Goal: Information Seeking & Learning: Find specific fact

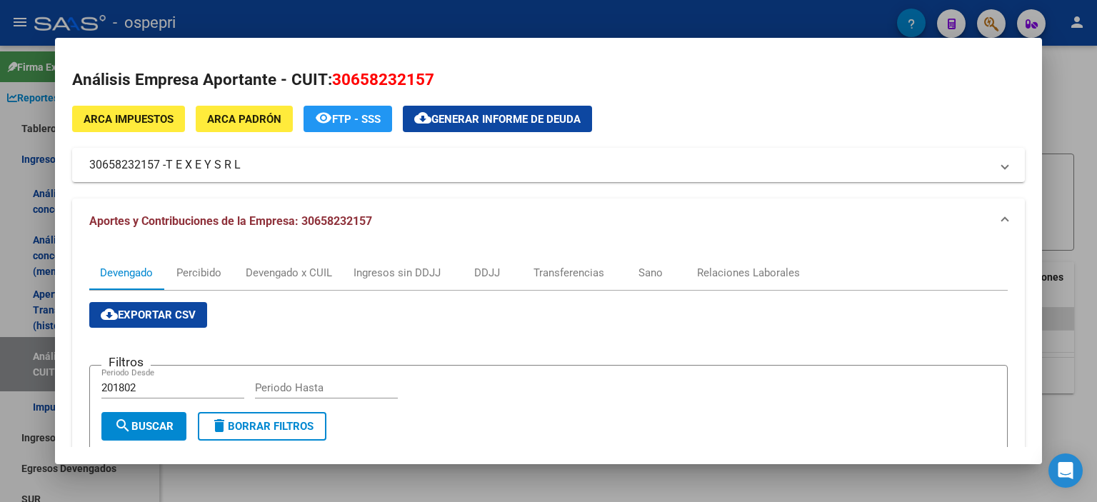
scroll to position [0, 856]
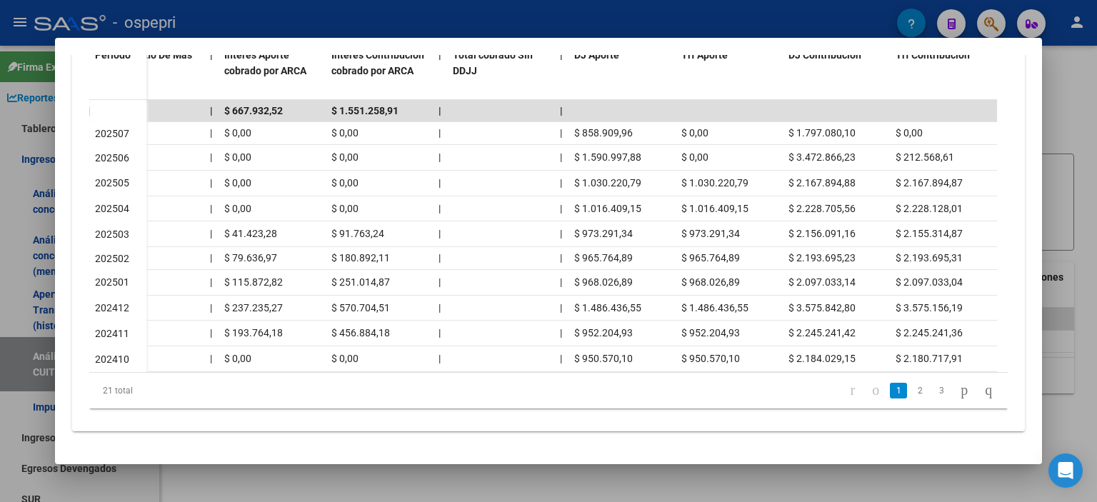
click at [1060, 225] on div at bounding box center [548, 251] width 1097 height 502
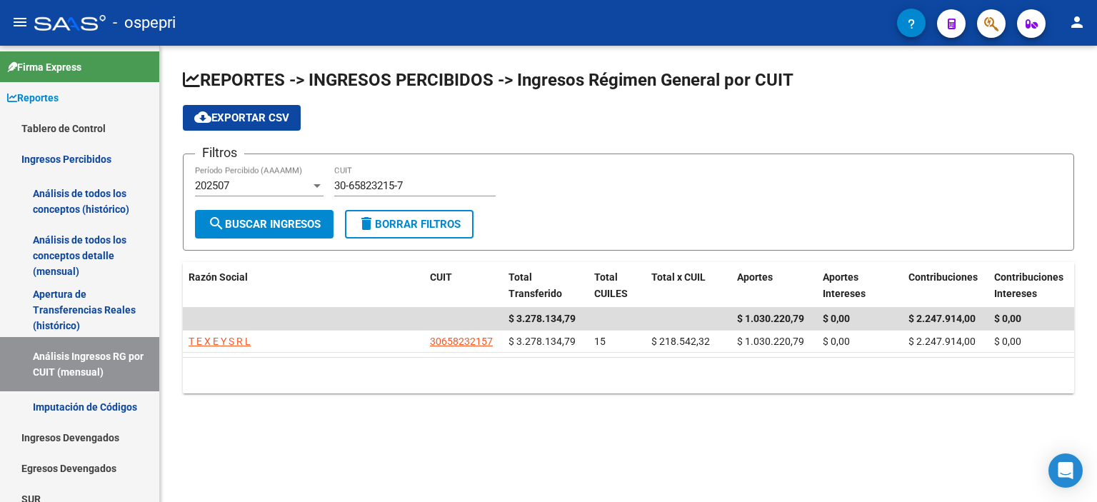
click at [380, 182] on input "30-65823215-7" at bounding box center [414, 185] width 161 height 13
paste input "71593054-0"
type input "30-71593054-0"
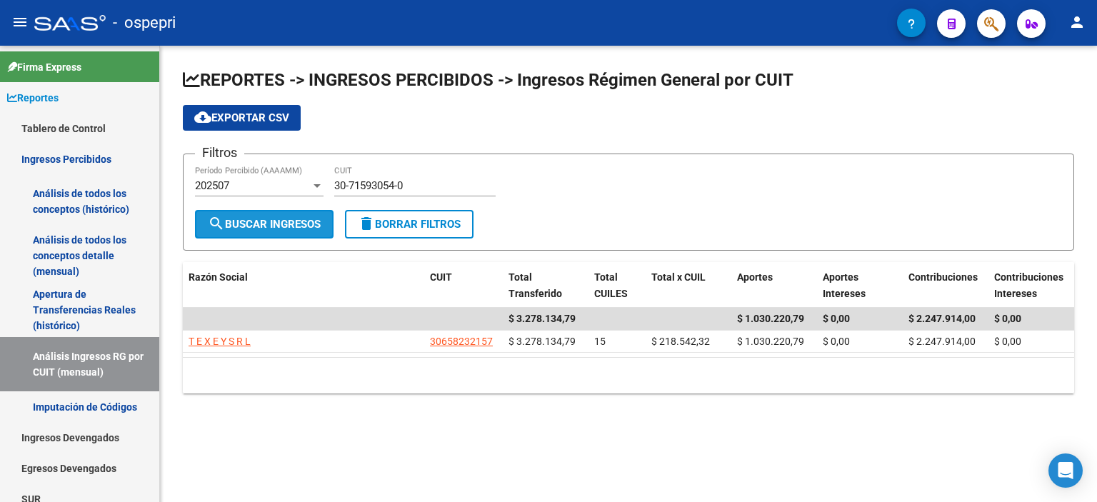
click at [293, 223] on span "search Buscar Ingresos" at bounding box center [264, 224] width 113 height 13
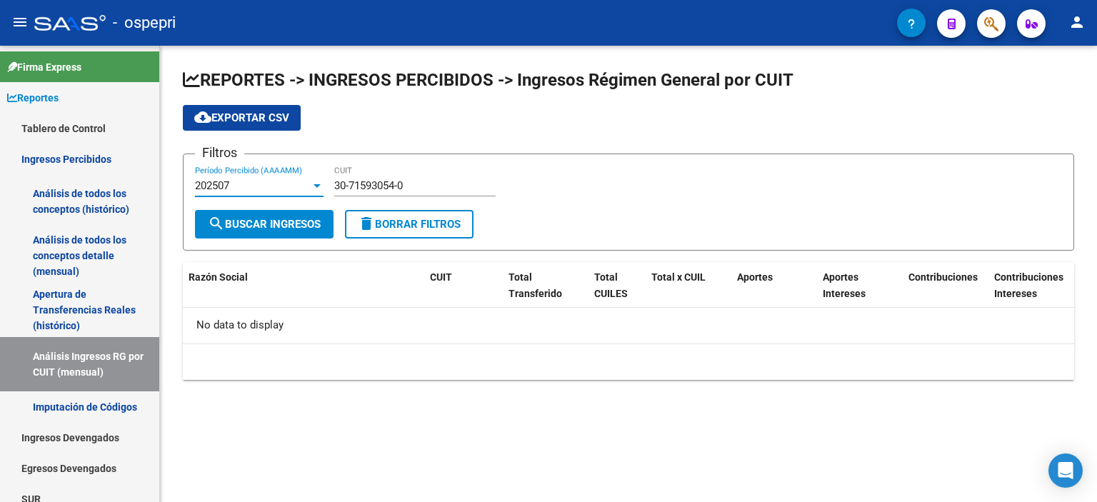
click at [293, 179] on div "202507" at bounding box center [253, 185] width 116 height 13
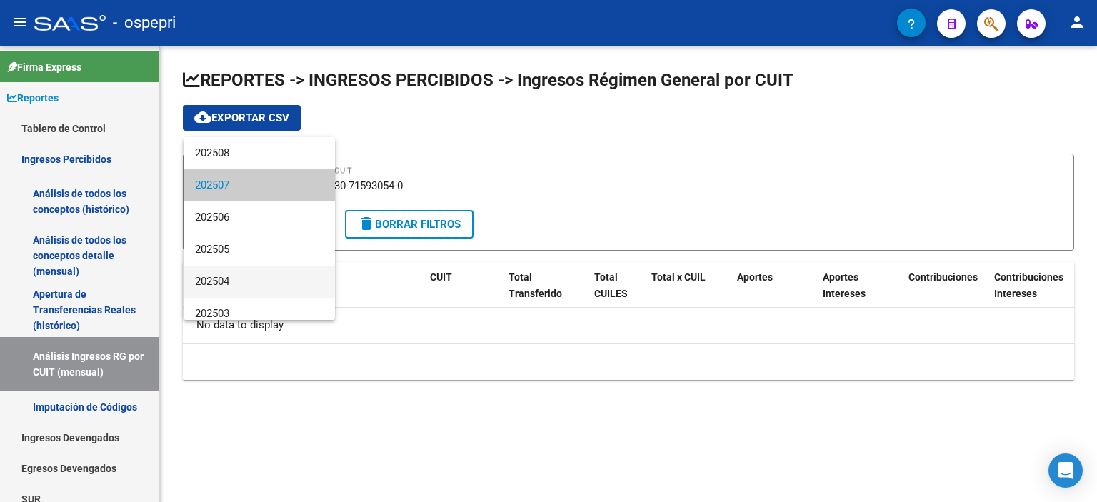
click at [229, 268] on span "202504" at bounding box center [259, 282] width 129 height 32
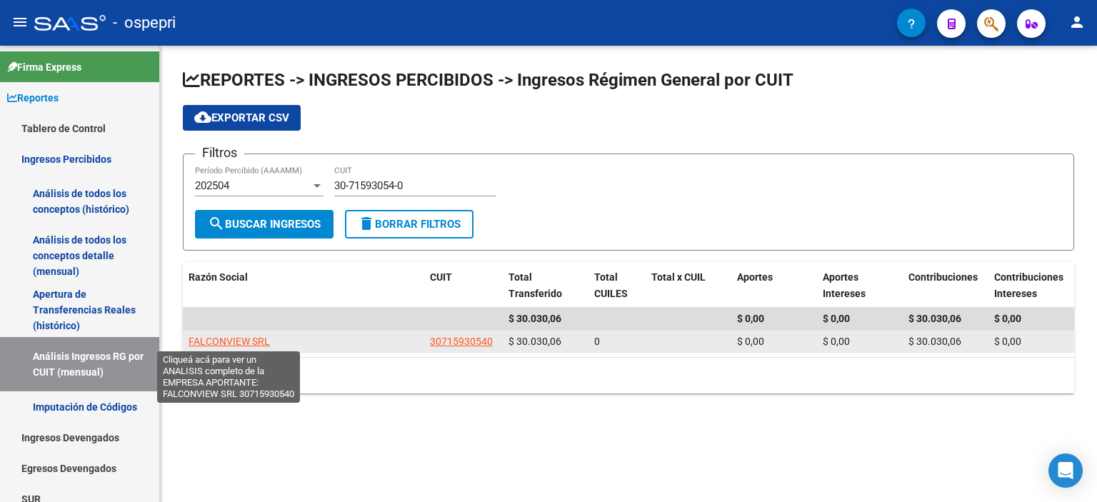
click at [254, 336] on span "FALCONVIEW SRL" at bounding box center [228, 341] width 81 height 11
type textarea "30715930540"
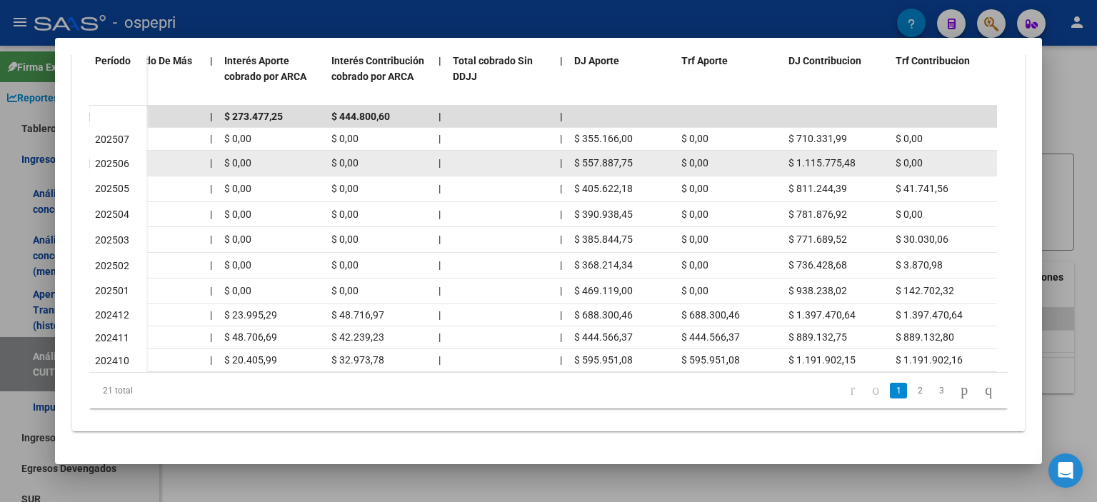
click at [704, 157] on span "$ 0,00" at bounding box center [694, 162] width 27 height 11
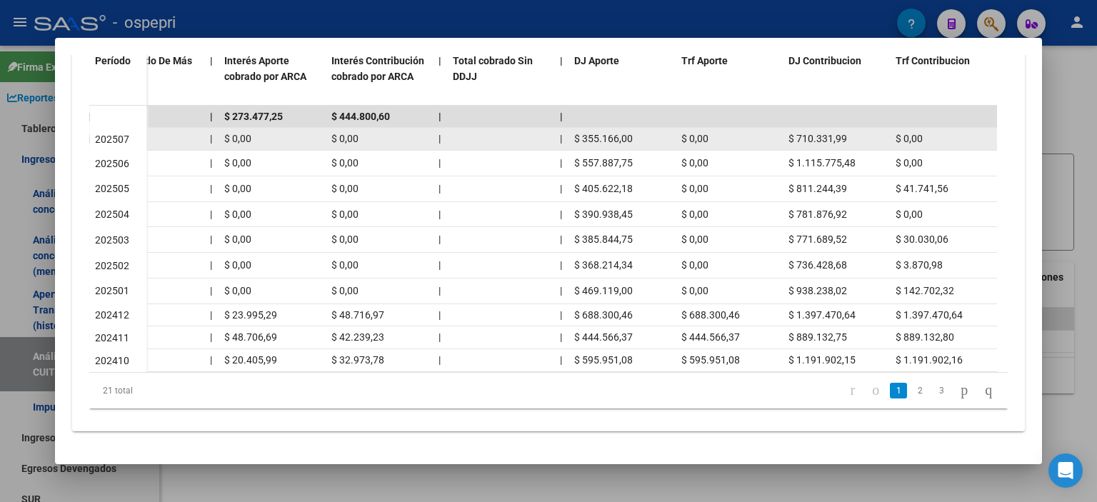
click at [685, 136] on div "$ 0,00" at bounding box center [729, 139] width 96 height 16
drag, startPoint x: 630, startPoint y: 128, endPoint x: 571, endPoint y: 130, distance: 58.6
click at [571, 130] on datatable-body-cell "$ 355.166,00" at bounding box center [621, 139] width 107 height 22
copy span "$ 355.166,00"
drag, startPoint x: 846, startPoint y: 126, endPoint x: 785, endPoint y: 133, distance: 61.7
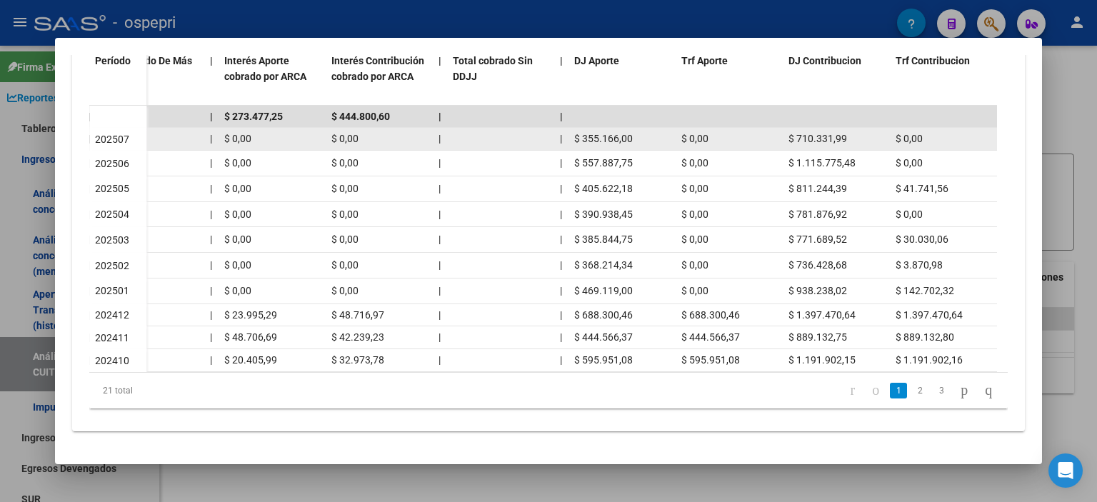
click at [785, 133] on datatable-body-cell "$ 710.331,99" at bounding box center [836, 139] width 107 height 22
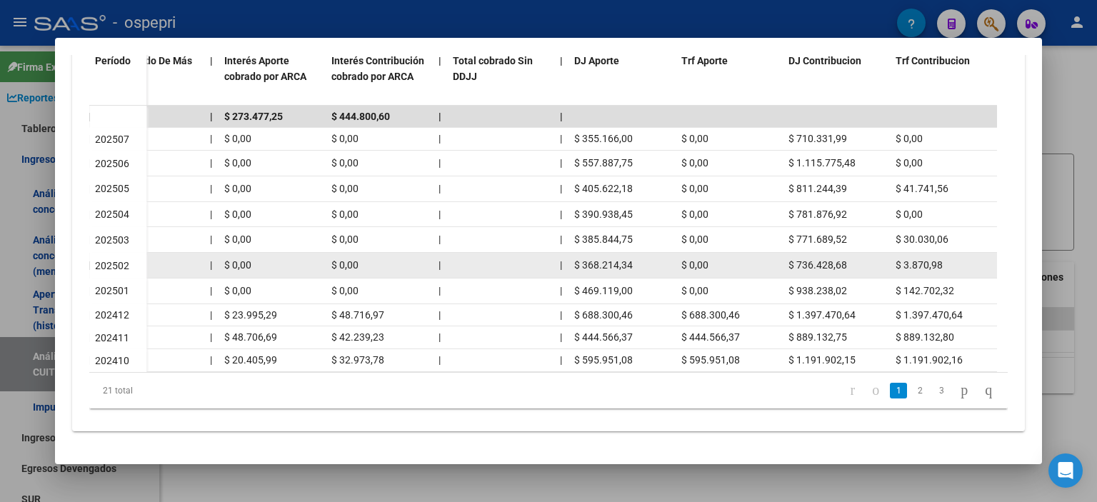
copy span "$ 710.331,99"
